Goal: Information Seeking & Learning: Learn about a topic

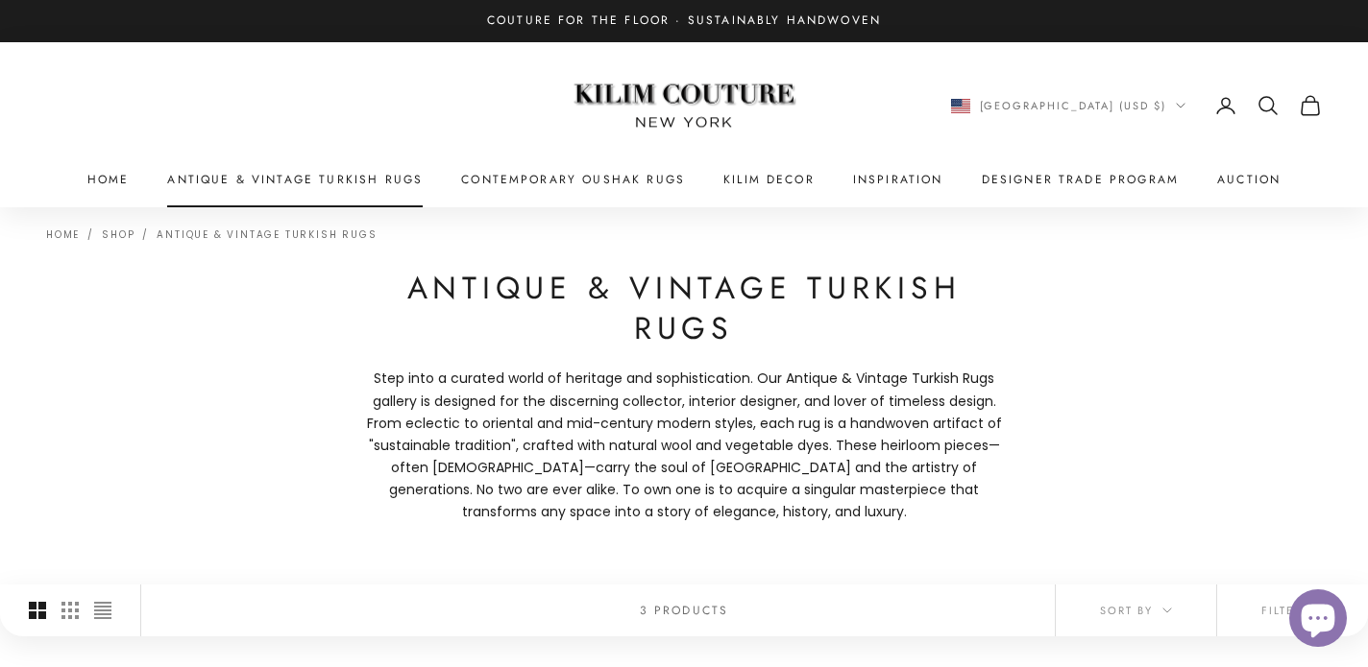
click at [399, 174] on link "Antique & Vintage Turkish Rugs" at bounding box center [294, 179] width 255 height 19
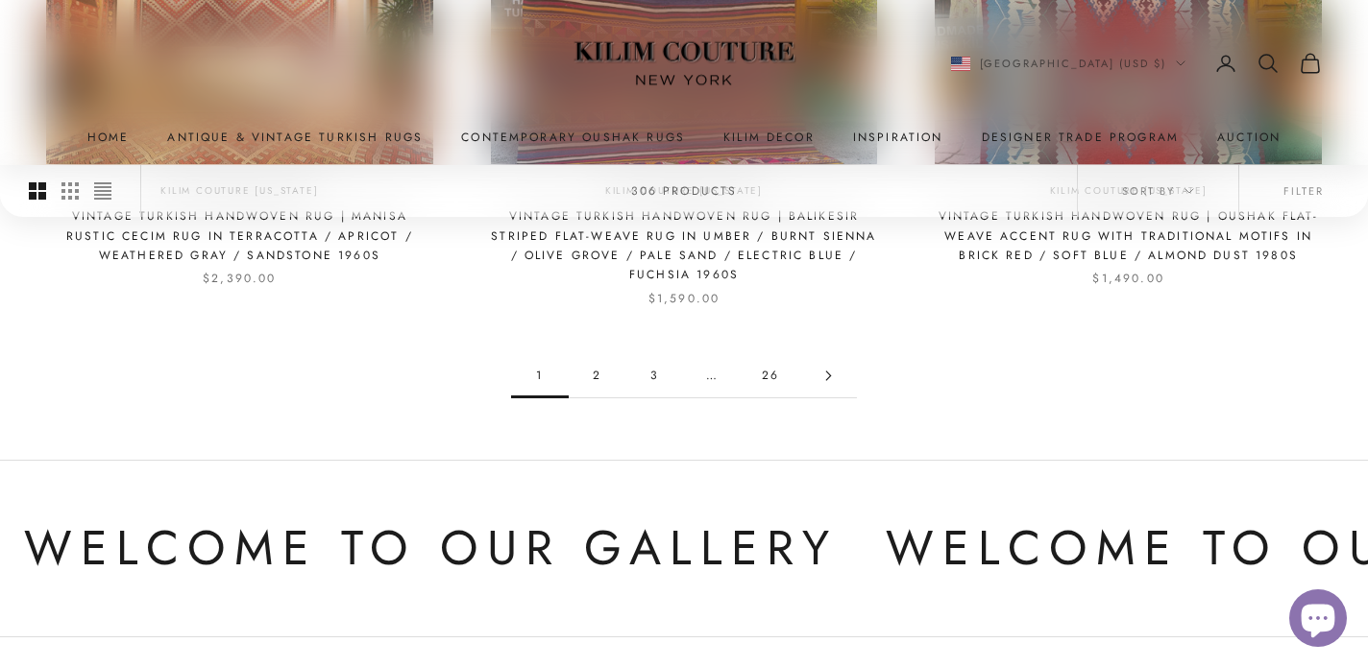
scroll to position [1975, 0]
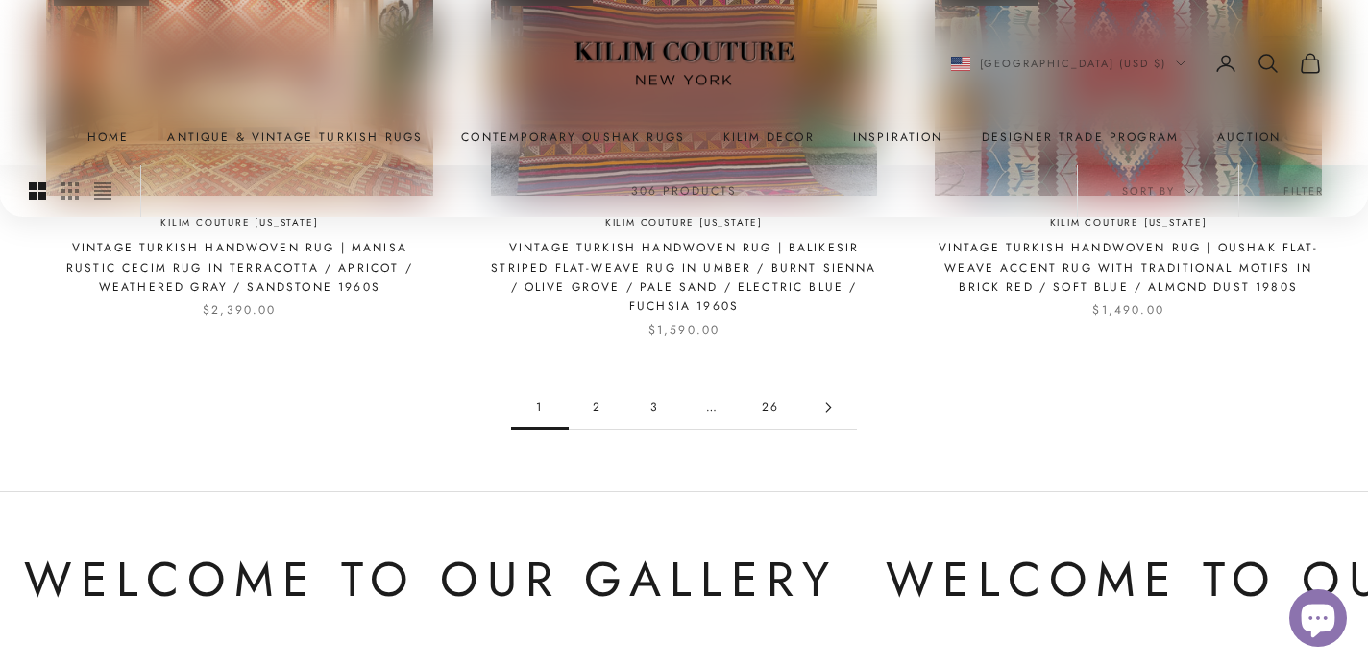
click at [595, 416] on link "2" at bounding box center [598, 407] width 58 height 43
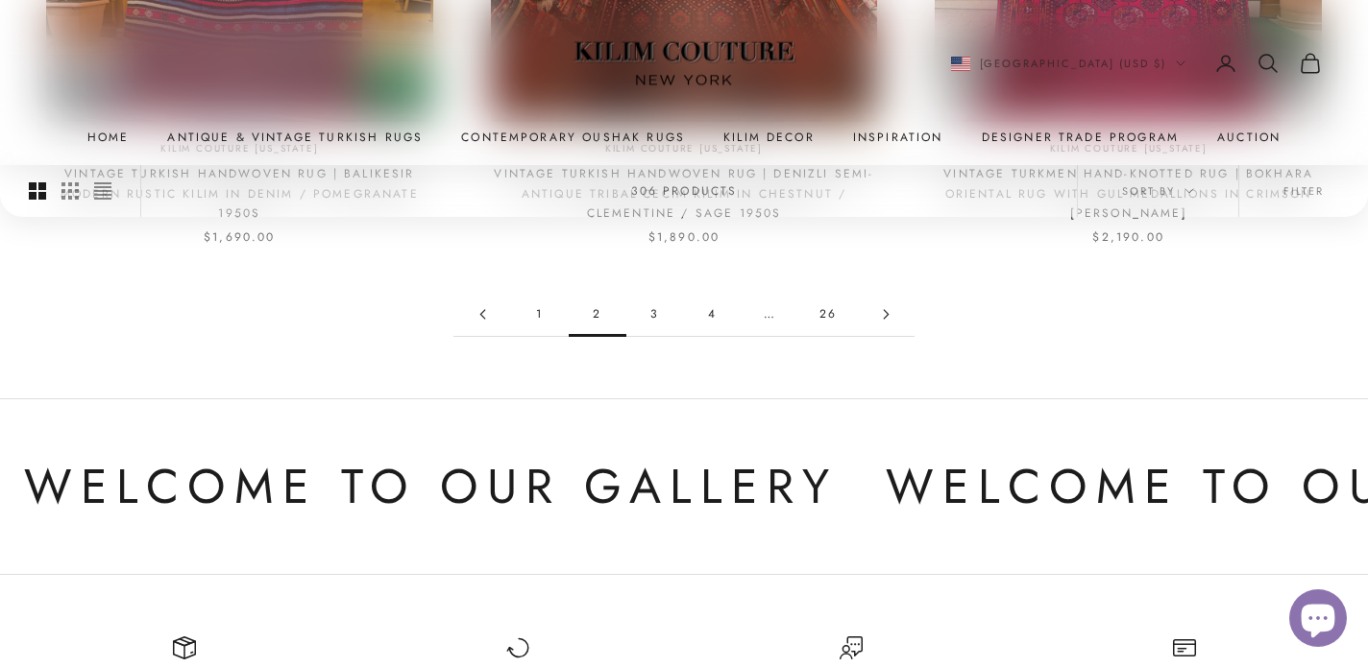
scroll to position [2045, 0]
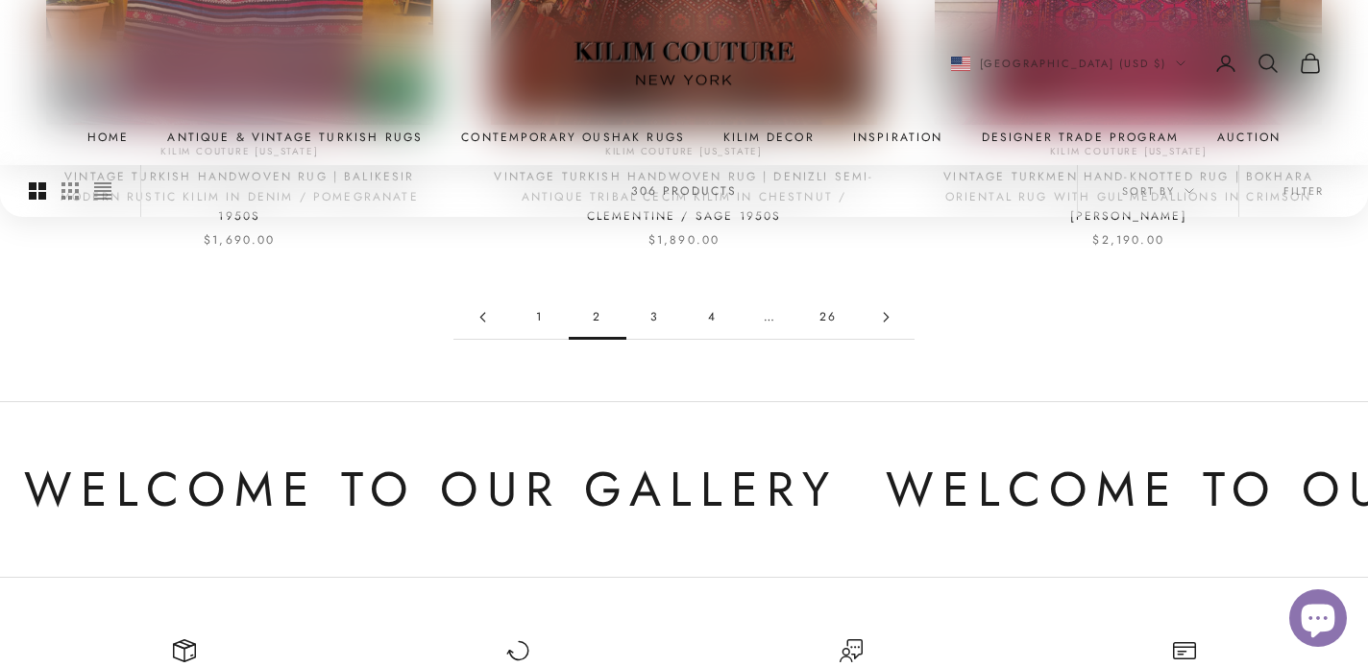
click at [655, 317] on link "3" at bounding box center [655, 317] width 58 height 43
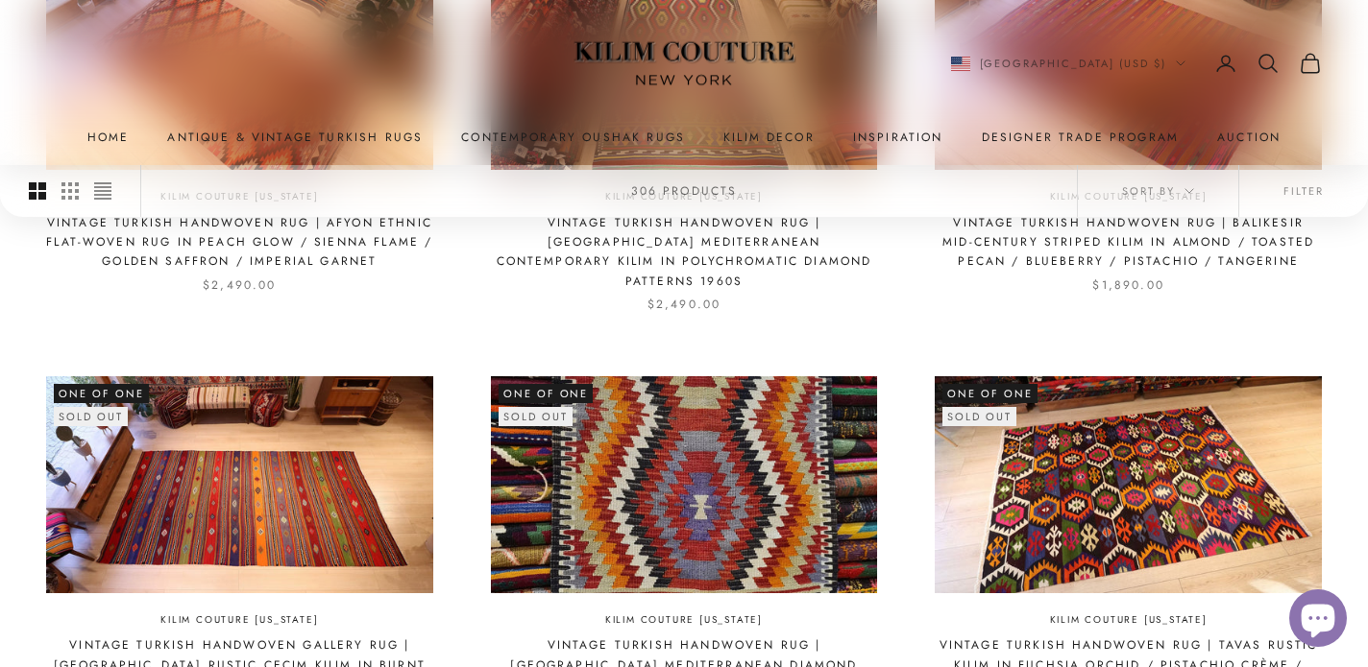
scroll to position [1536, 0]
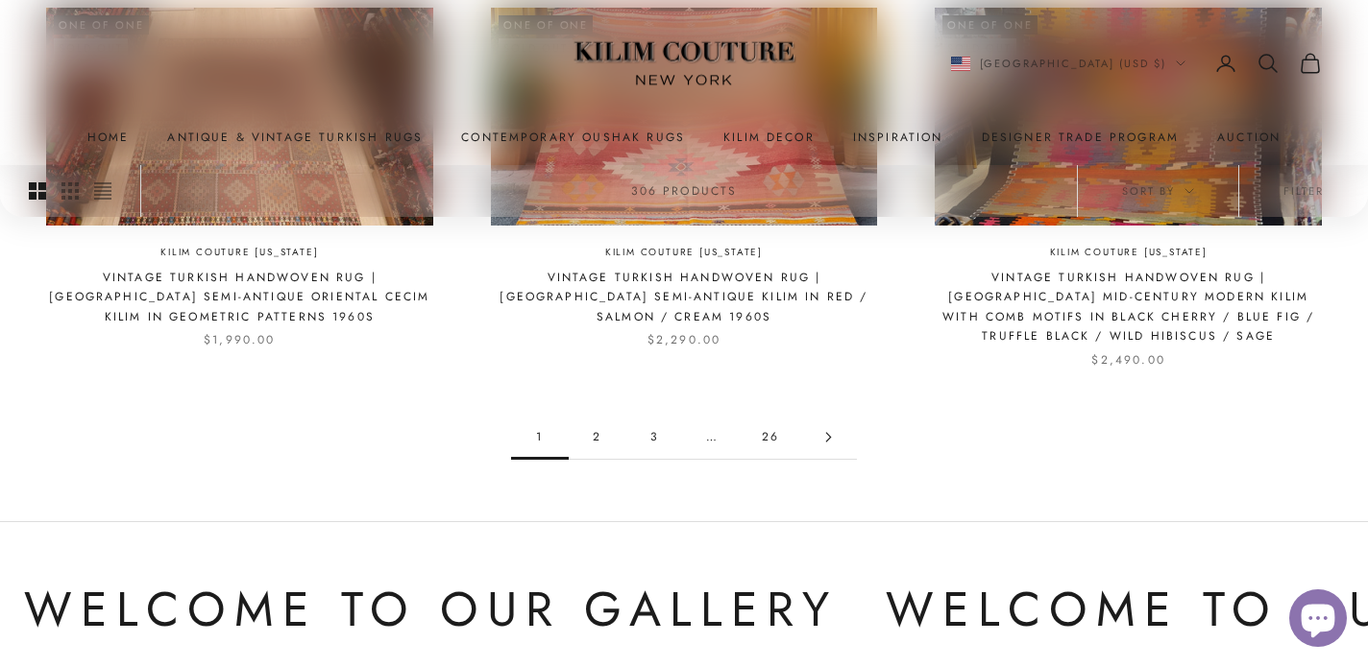
scroll to position [1901, 0]
